Goal: Check status: Check status

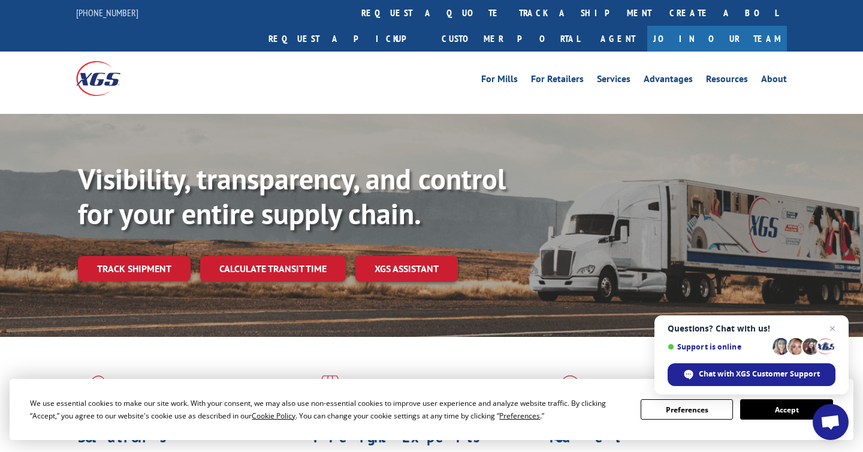
click at [769, 400] on button "Accept" at bounding box center [786, 409] width 92 height 20
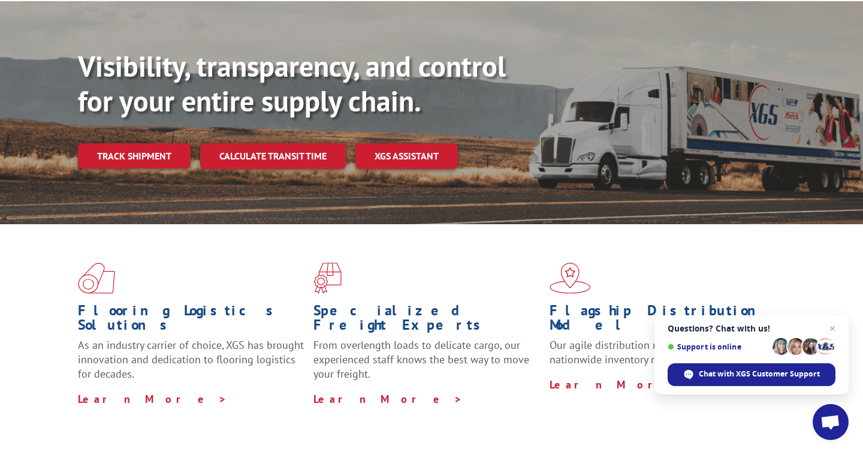
scroll to position [122, 0]
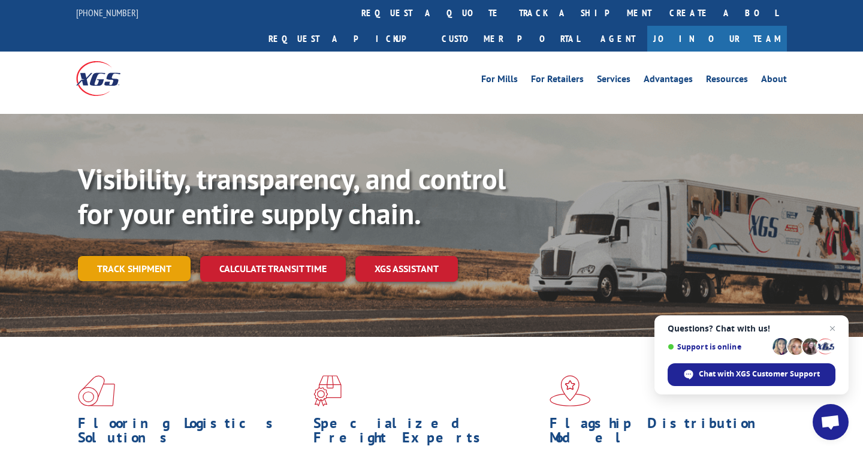
click at [147, 256] on link "Track shipment" at bounding box center [134, 268] width 113 height 25
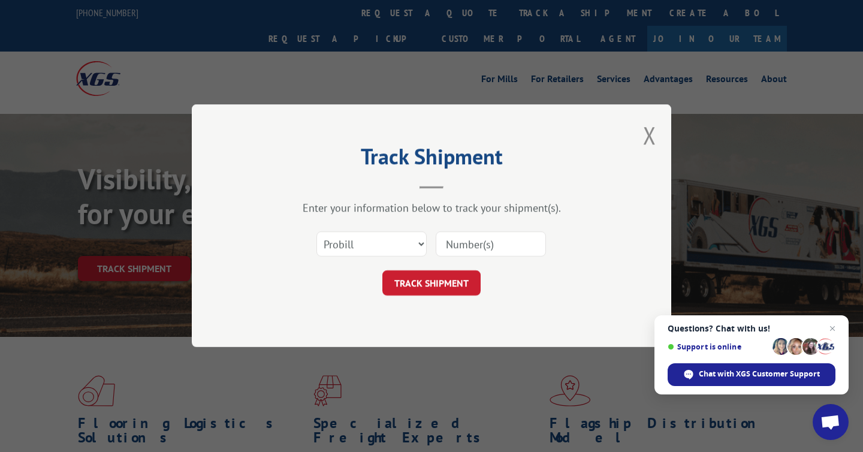
click at [473, 248] on input at bounding box center [490, 244] width 110 height 25
paste input "129332470"
type input "129332470"
click at [450, 288] on button "TRACK SHIPMENT" at bounding box center [431, 283] width 98 height 25
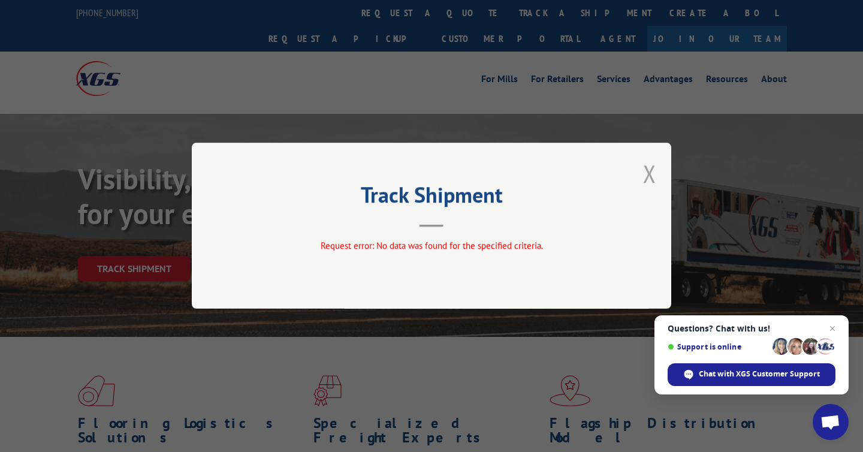
click at [648, 177] on button "Close modal" at bounding box center [649, 174] width 13 height 32
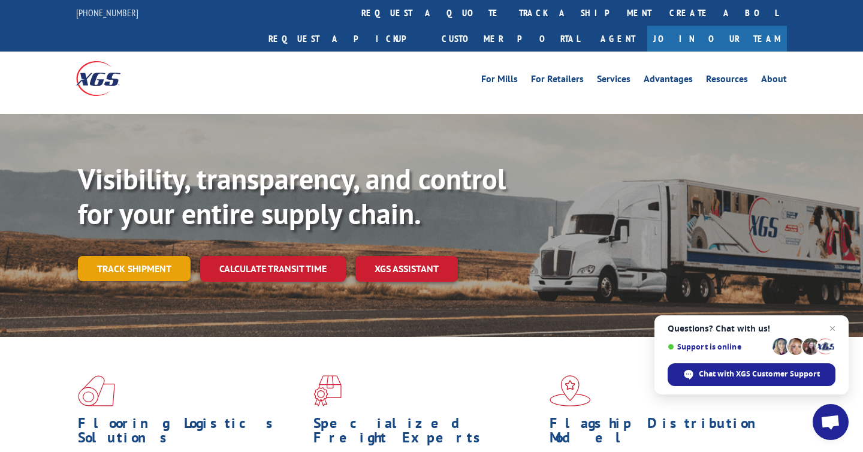
click at [173, 256] on link "Track shipment" at bounding box center [134, 268] width 113 height 25
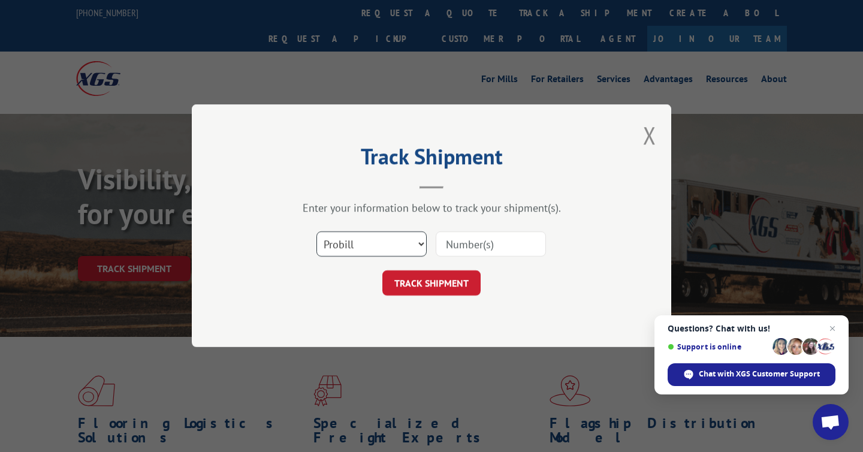
click at [417, 247] on select "Select category... Probill BOL PO" at bounding box center [371, 244] width 110 height 25
select select "bol"
click at [316, 232] on select "Select category... Probill BOL PO" at bounding box center [371, 244] width 110 height 25
click at [490, 247] on input at bounding box center [490, 244] width 110 height 25
paste input "129332470"
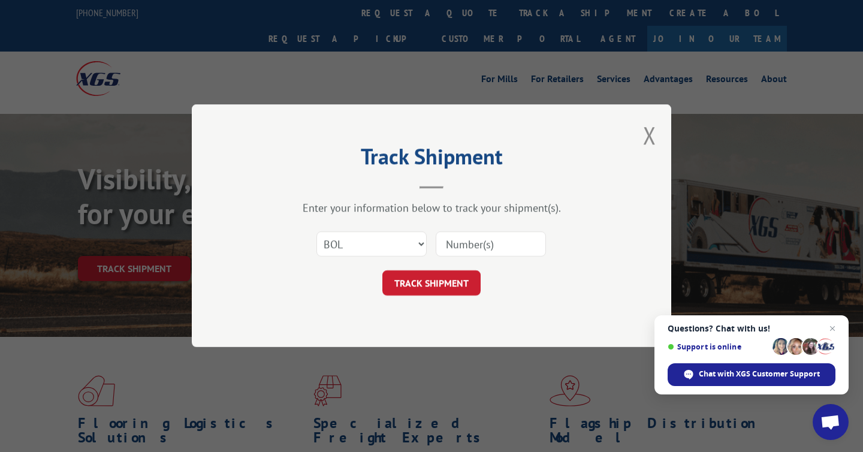
type input "129332470"
click at [444, 283] on button "TRACK SHIPMENT" at bounding box center [431, 283] width 98 height 25
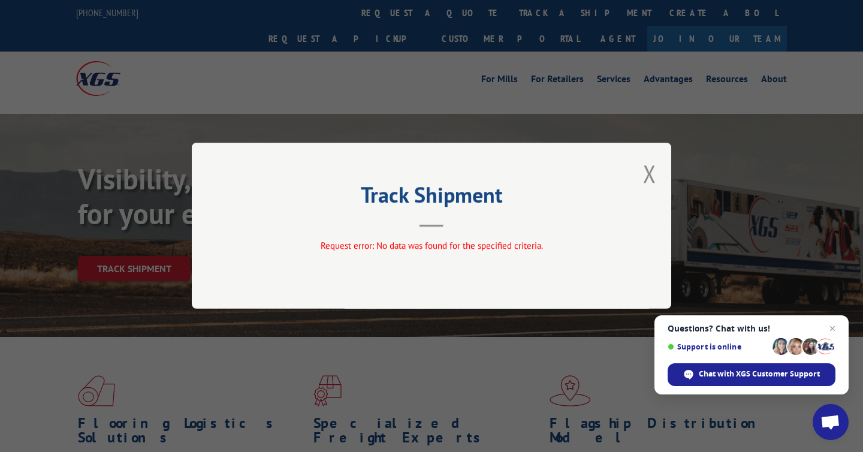
click at [650, 171] on button "Close modal" at bounding box center [649, 174] width 13 height 32
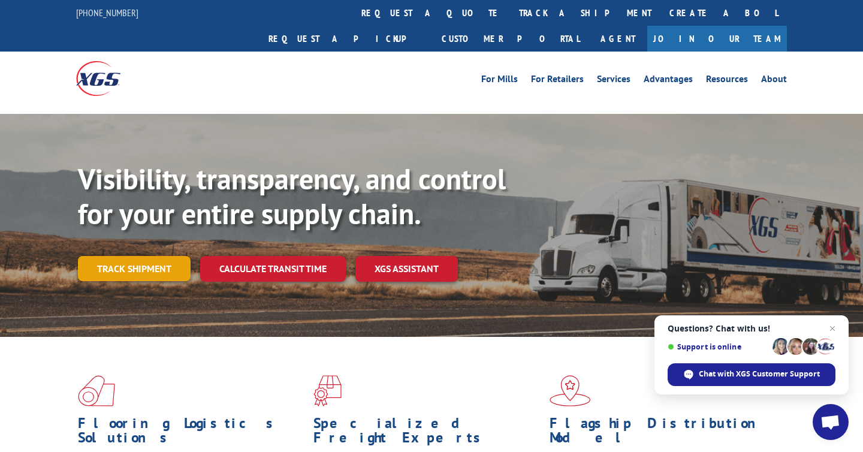
click at [159, 256] on link "Track shipment" at bounding box center [134, 268] width 113 height 25
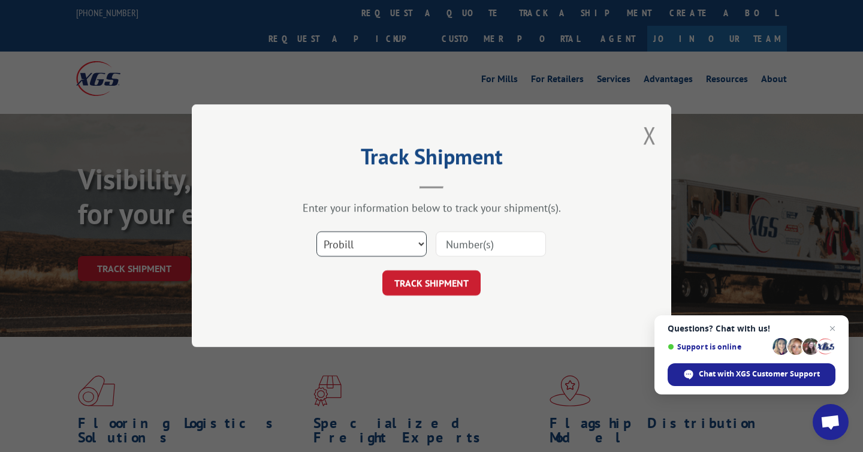
click at [401, 232] on select "Select category... Probill BOL PO" at bounding box center [371, 244] width 110 height 25
select select "po"
click at [316, 232] on select "Select category... Probill BOL PO" at bounding box center [371, 244] width 110 height 25
click at [415, 243] on select "Select category... Probill BOL PO" at bounding box center [371, 244] width 110 height 25
click at [488, 247] on input at bounding box center [490, 244] width 110 height 25
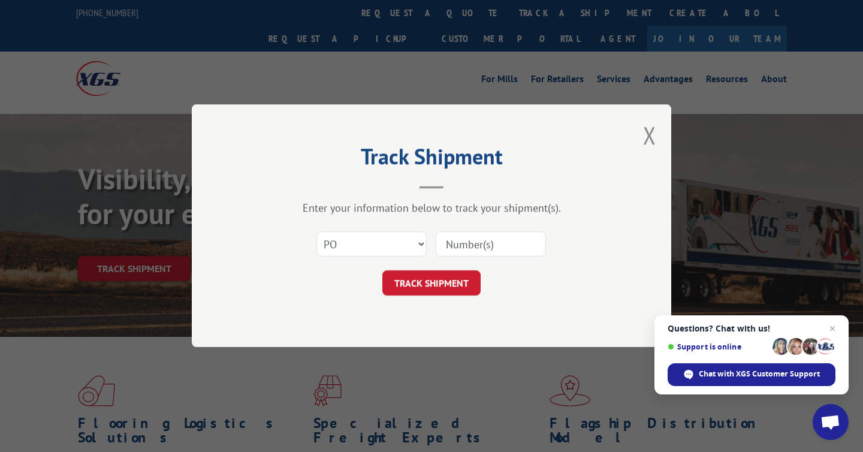
paste input "129332470"
type input "129332470"
click at [438, 278] on button "TRACK SHIPMENT" at bounding box center [431, 283] width 98 height 25
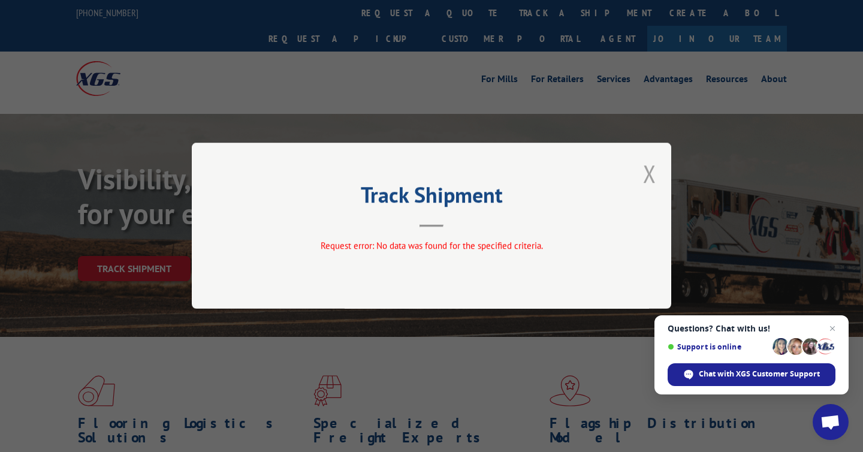
click at [651, 171] on button "Close modal" at bounding box center [649, 174] width 13 height 32
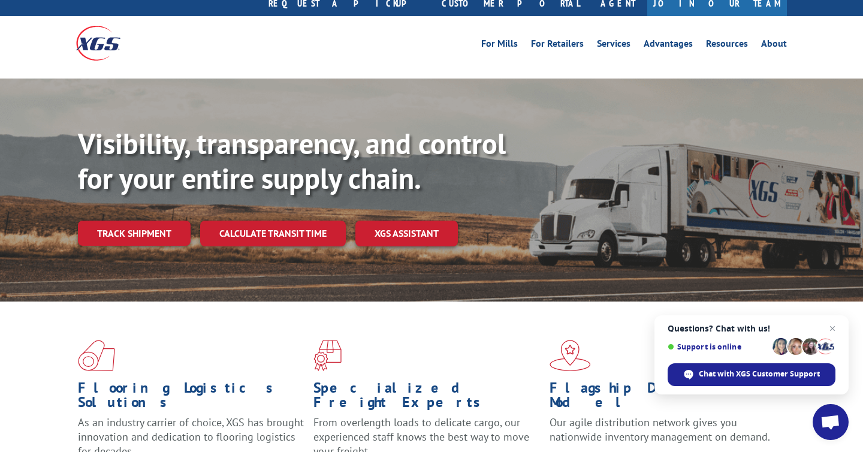
scroll to position [29, 0]
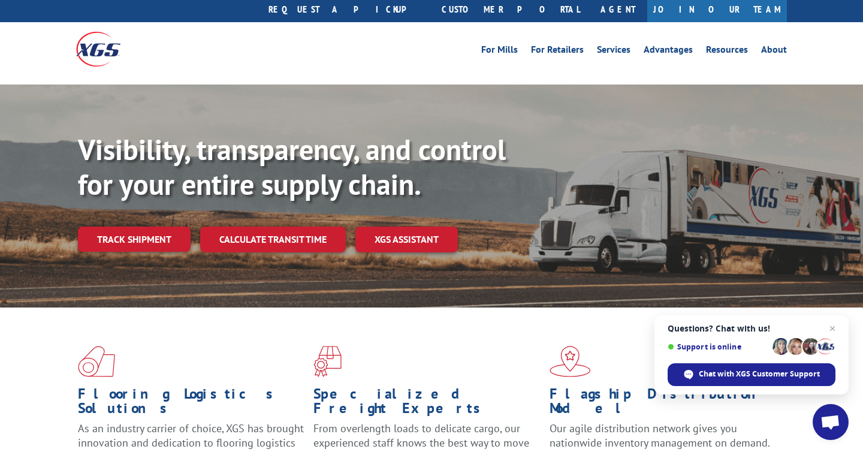
click at [153, 225] on div "Visibility, transparency, and control for your entire supply chain. Track shipm…" at bounding box center [470, 215] width 785 height 167
click at [159, 226] on link "Track shipment" at bounding box center [134, 238] width 113 height 25
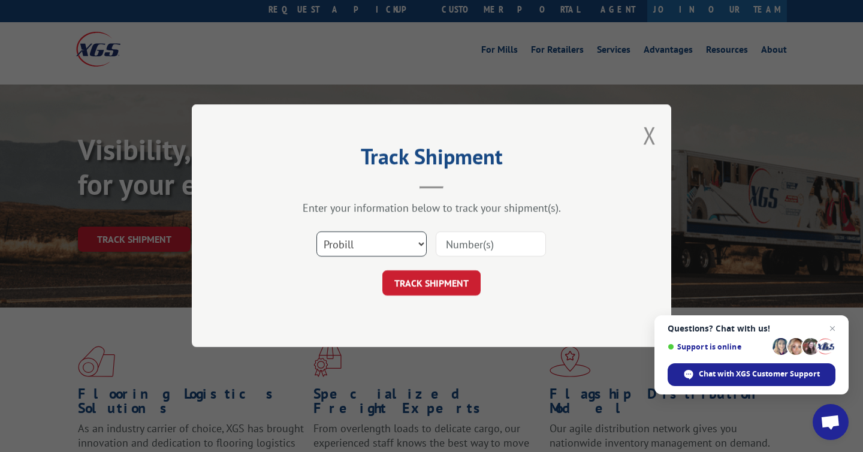
click at [416, 246] on select "Select category... Probill BOL PO" at bounding box center [371, 244] width 110 height 25
click at [506, 246] on input at bounding box center [490, 244] width 110 height 25
paste input "129332470"
type input "129332470"
click at [446, 286] on button "TRACK SHIPMENT" at bounding box center [431, 283] width 98 height 25
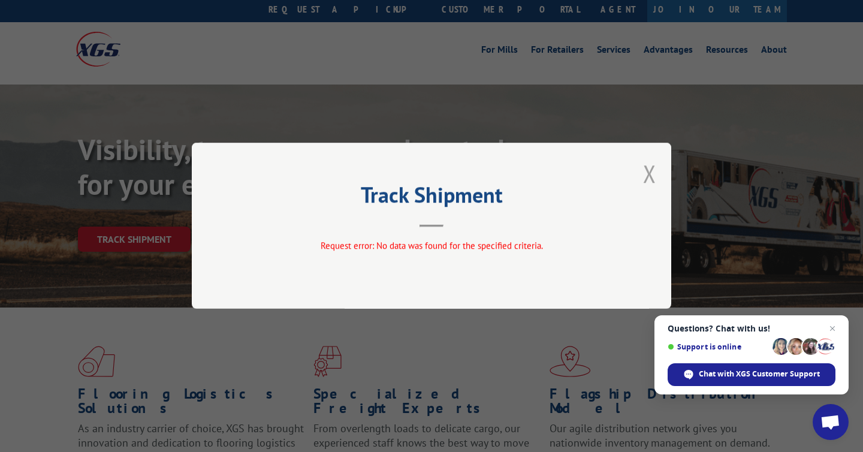
click at [650, 173] on button "Close modal" at bounding box center [649, 174] width 13 height 32
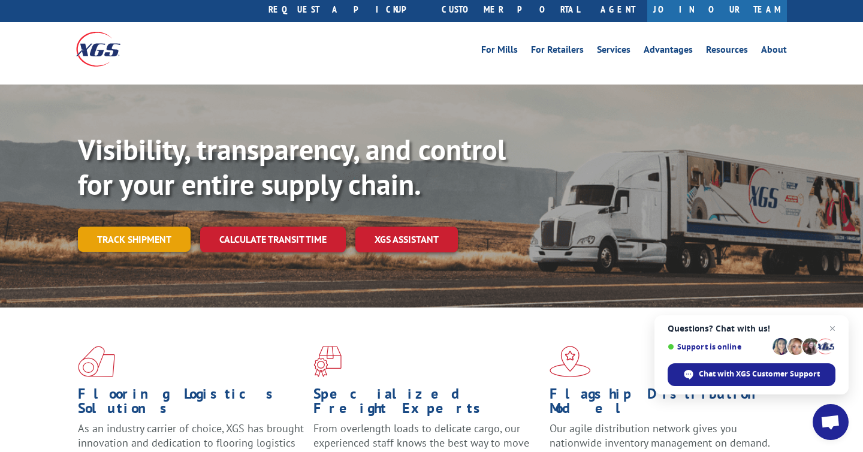
click at [132, 226] on link "Track shipment" at bounding box center [134, 238] width 113 height 25
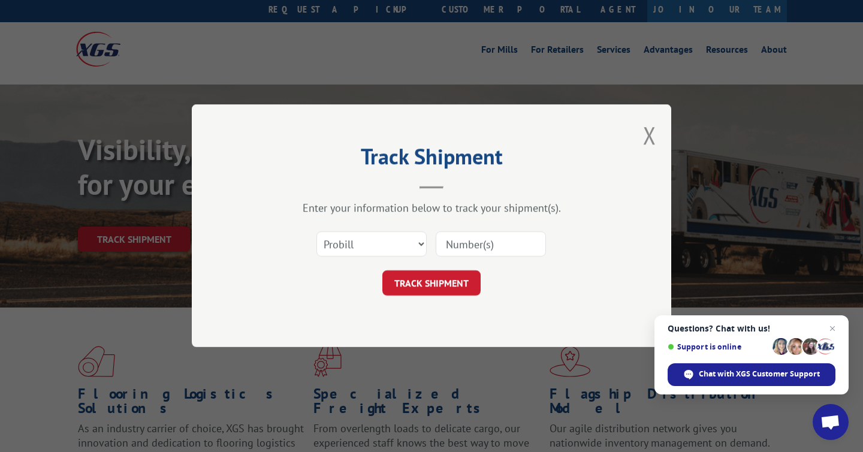
click at [492, 247] on input at bounding box center [490, 244] width 110 height 25
paste input "129332470"
type input "129332470"
click at [462, 279] on button "TRACK SHIPMENT" at bounding box center [431, 283] width 98 height 25
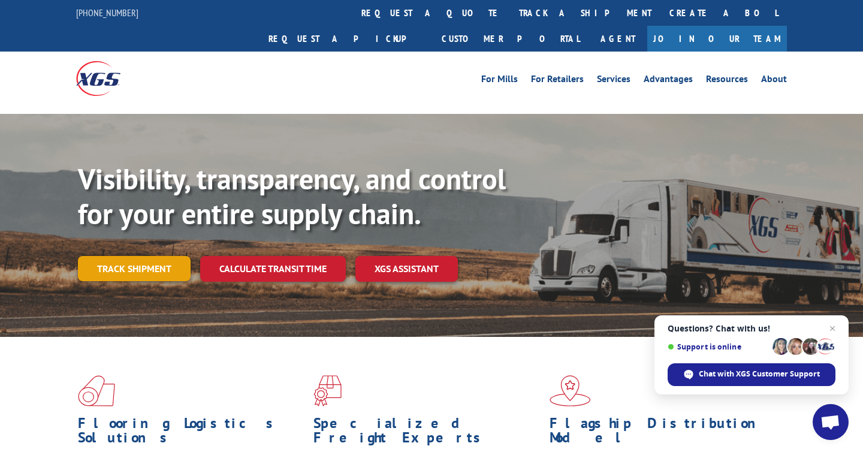
click at [158, 256] on link "Track shipment" at bounding box center [134, 268] width 113 height 25
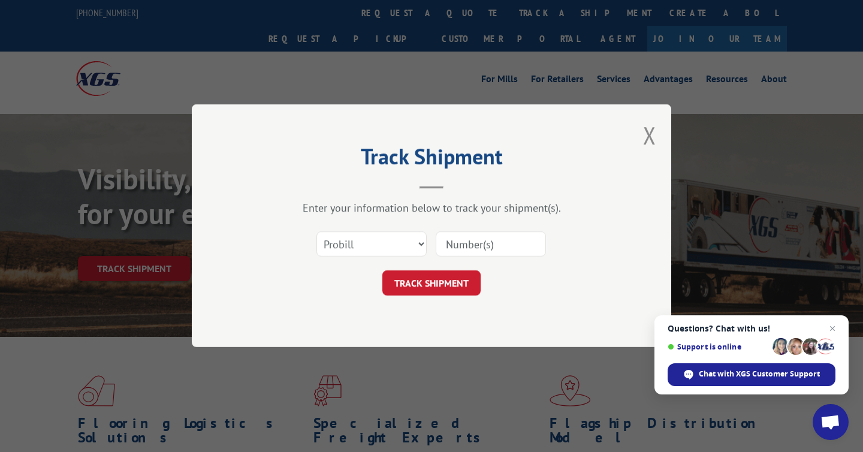
click at [480, 231] on div at bounding box center [490, 245] width 110 height 28
click at [483, 241] on input at bounding box center [490, 244] width 110 height 25
paste input "17674896"
type input "17674896"
click at [452, 283] on button "TRACK SHIPMENT" at bounding box center [431, 283] width 98 height 25
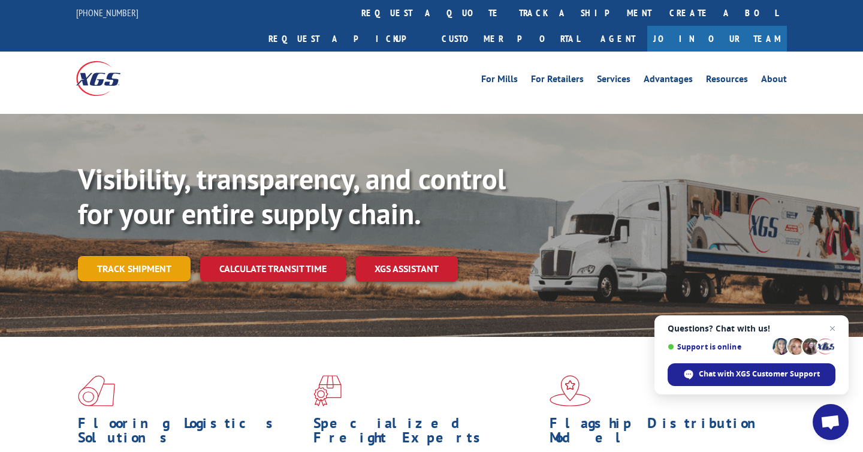
click at [158, 256] on link "Track shipment" at bounding box center [134, 268] width 113 height 25
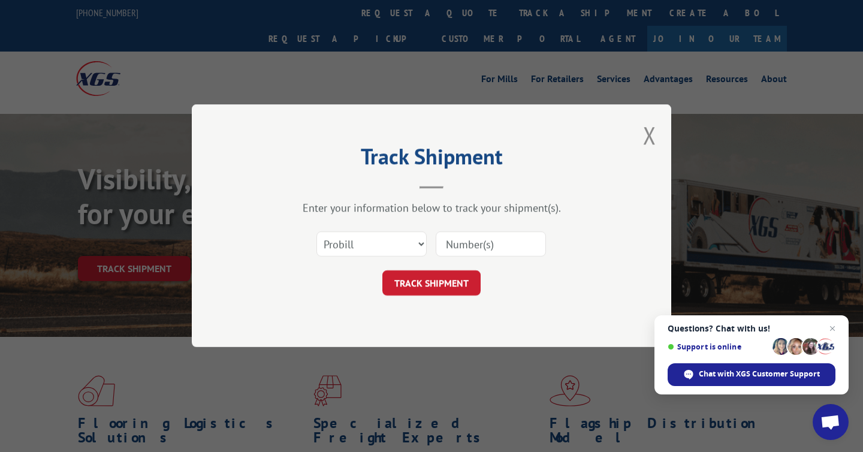
click at [465, 243] on input at bounding box center [490, 244] width 110 height 25
paste input "17674896"
type input "17674896"
click at [458, 279] on button "TRACK SHIPMENT" at bounding box center [431, 283] width 98 height 25
